Goal: Transaction & Acquisition: Obtain resource

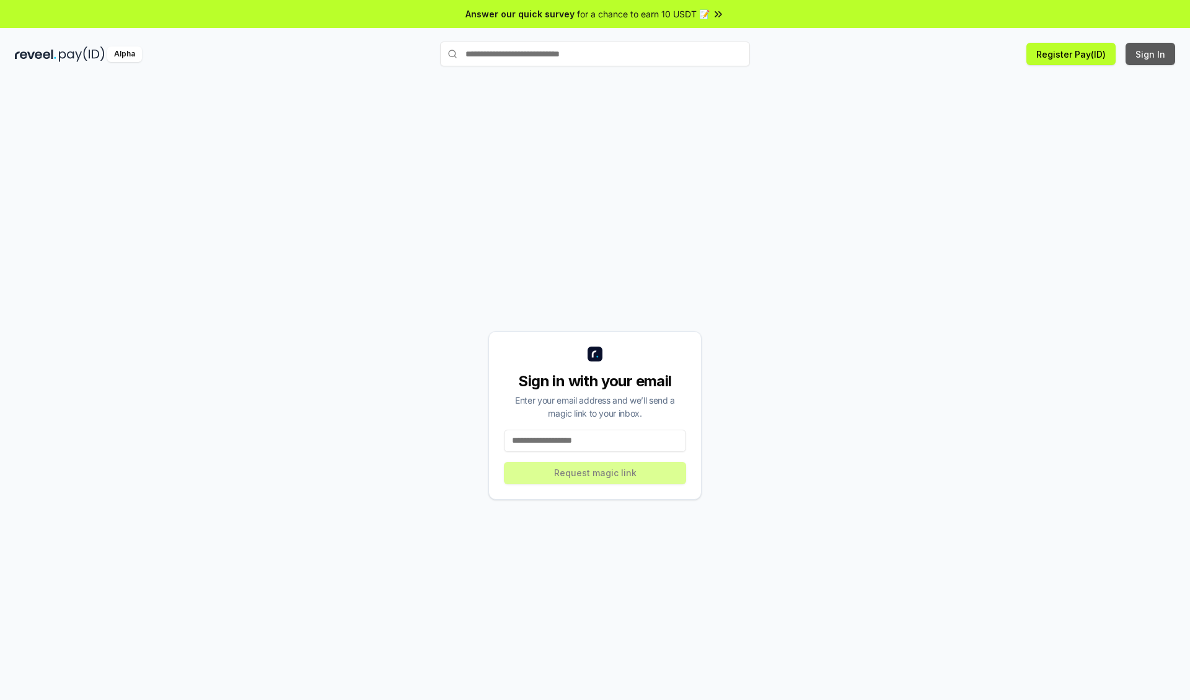
click at [1151, 54] on button "Sign In" at bounding box center [1151, 54] width 50 height 22
type input "**********"
click at [595, 472] on button "Request magic link" at bounding box center [595, 473] width 182 height 22
